Goal: Task Accomplishment & Management: Use online tool/utility

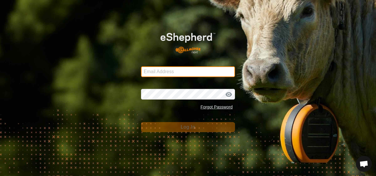
type input "[EMAIL_ADDRESS][DOMAIN_NAME]"
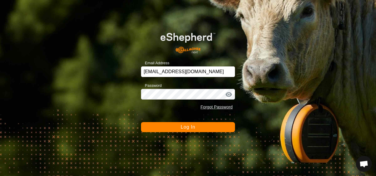
click at [191, 130] on button "Log In" at bounding box center [188, 127] width 94 height 10
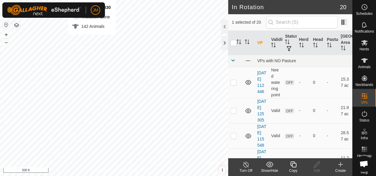
checkbox input "true"
checkbox input "false"
click at [315, 163] on icon at bounding box center [317, 164] width 7 height 7
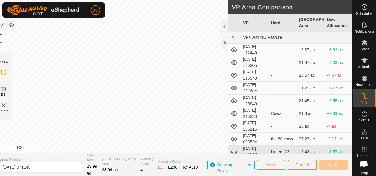
click at [233, 80] on div "Privacy Policy Contact Us [DATE] 215330 Type: Inclusion Zone 142 Animals + – ⇧ …" at bounding box center [174, 88] width 358 height 176
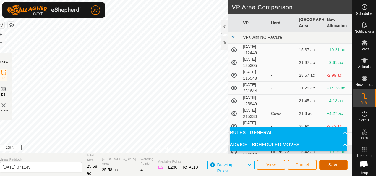
click at [337, 163] on span "Save" at bounding box center [334, 164] width 10 height 5
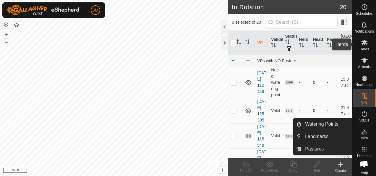
click at [367, 41] on es-mob-svg-icon at bounding box center [364, 42] width 11 height 9
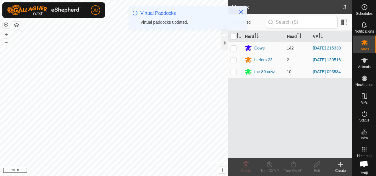
click at [234, 47] on p-checkbox at bounding box center [234, 48] width 6 height 5
checkbox input "true"
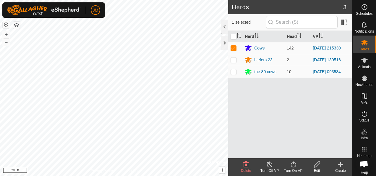
click at [295, 164] on icon at bounding box center [293, 164] width 7 height 7
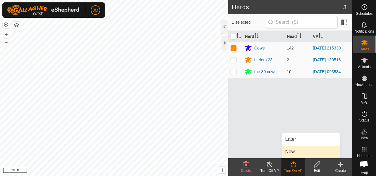
click at [298, 153] on link "Now" at bounding box center [311, 152] width 59 height 12
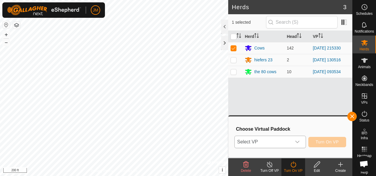
click at [297, 141] on icon "dropdown trigger" at bounding box center [298, 142] width 4 height 2
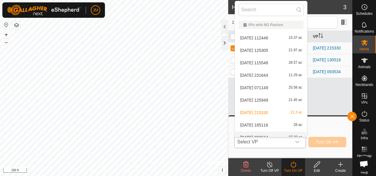
scroll to position [7, 0]
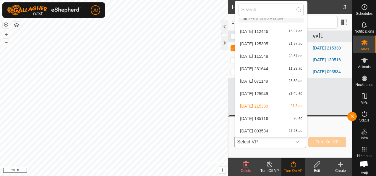
click at [251, 108] on li "[DATE] 215330 21.3 ac" at bounding box center [271, 106] width 72 height 12
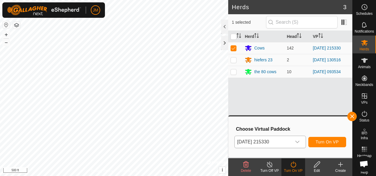
click at [302, 144] on div "dropdown trigger" at bounding box center [298, 142] width 12 height 12
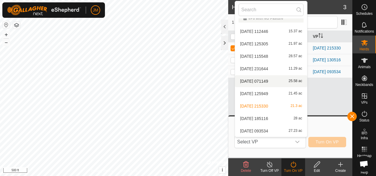
click at [263, 79] on li "[DATE] 071149 25.58 ac" at bounding box center [271, 81] width 72 height 12
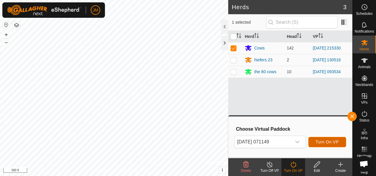
click at [325, 144] on span "Turn On VP" at bounding box center [327, 141] width 23 height 5
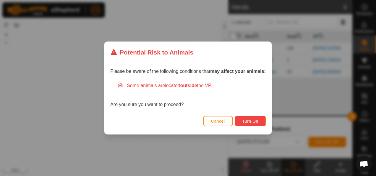
click at [247, 122] on span "Turn On" at bounding box center [251, 121] width 16 height 5
